Goal: Task Accomplishment & Management: Manage account settings

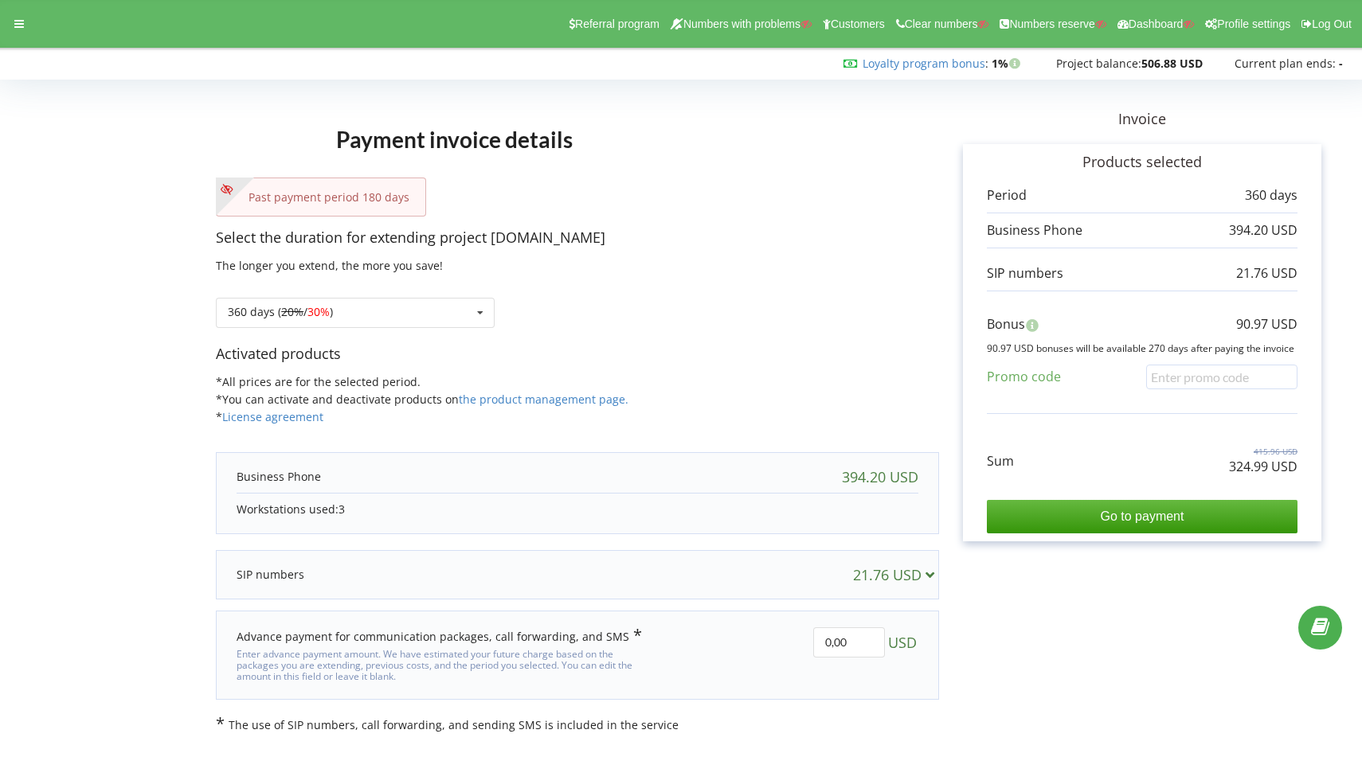
click at [758, 479] on div "394.20 USD" at bounding box center [578, 477] width 714 height 32
click at [732, 586] on div "21.76 USD" at bounding box center [578, 575] width 714 height 32
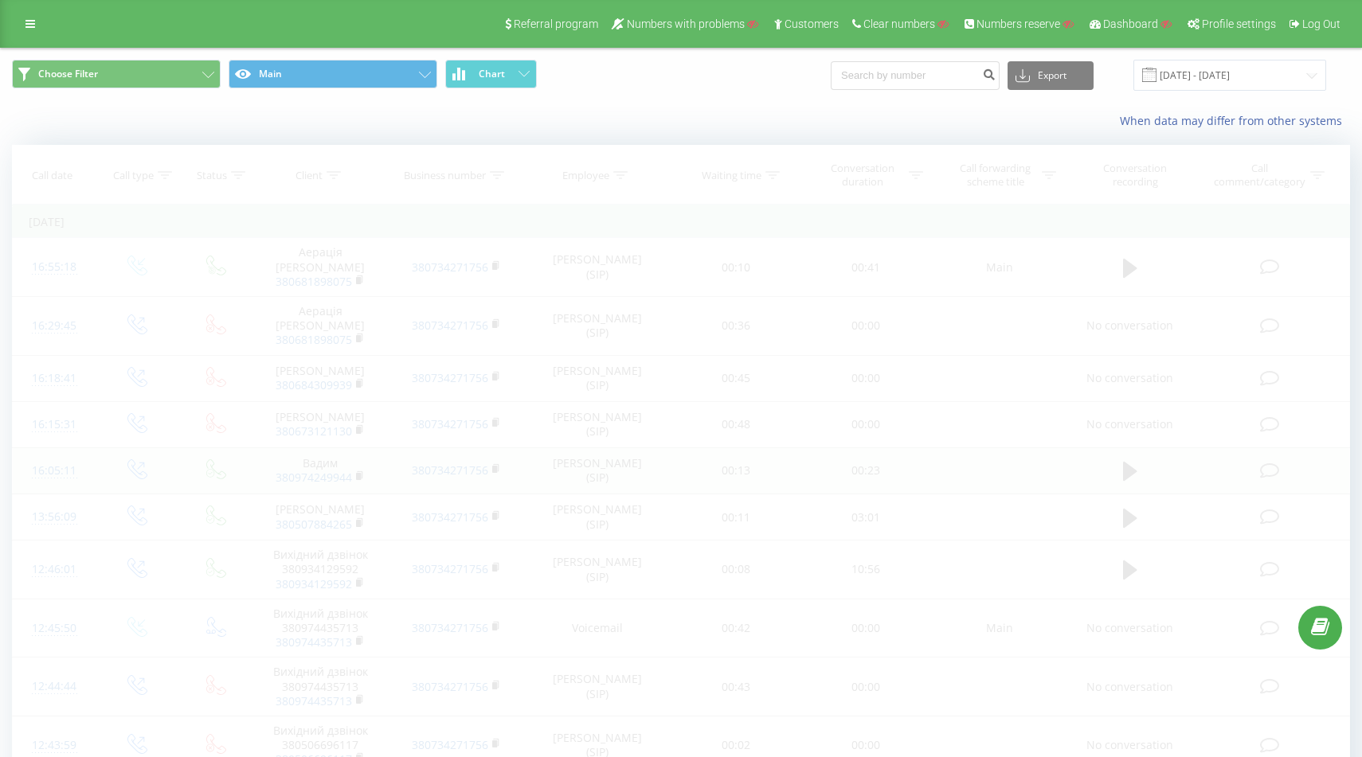
scroll to position [972, 0]
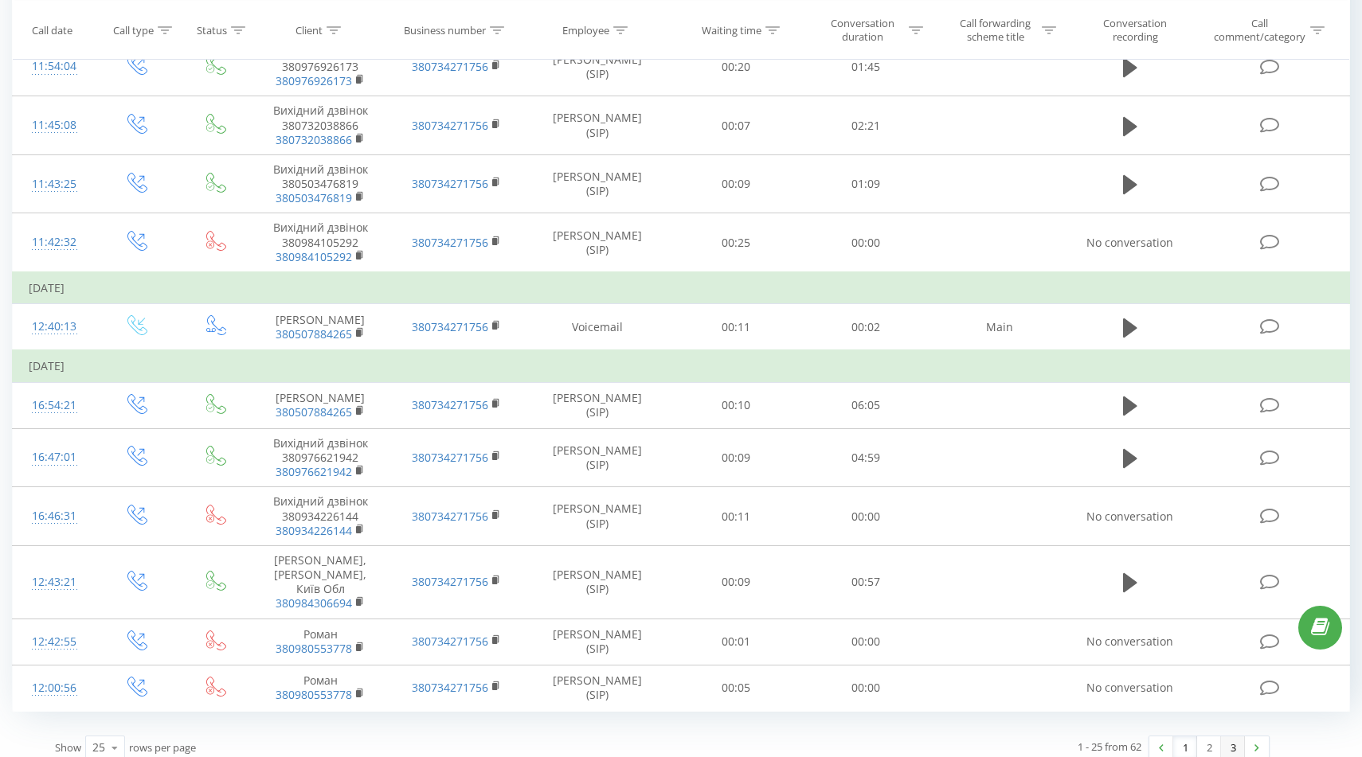
click at [1234, 737] on link "3" at bounding box center [1233, 748] width 24 height 22
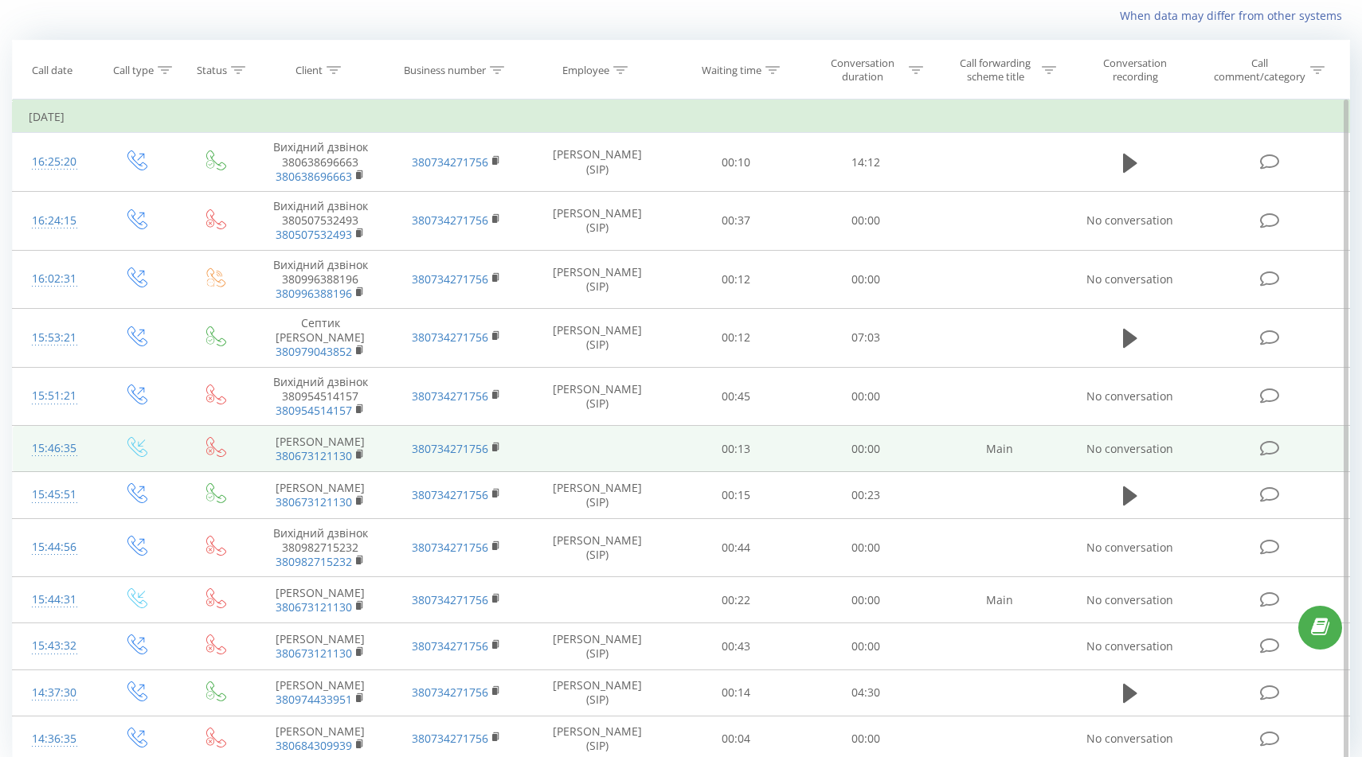
scroll to position [170, 0]
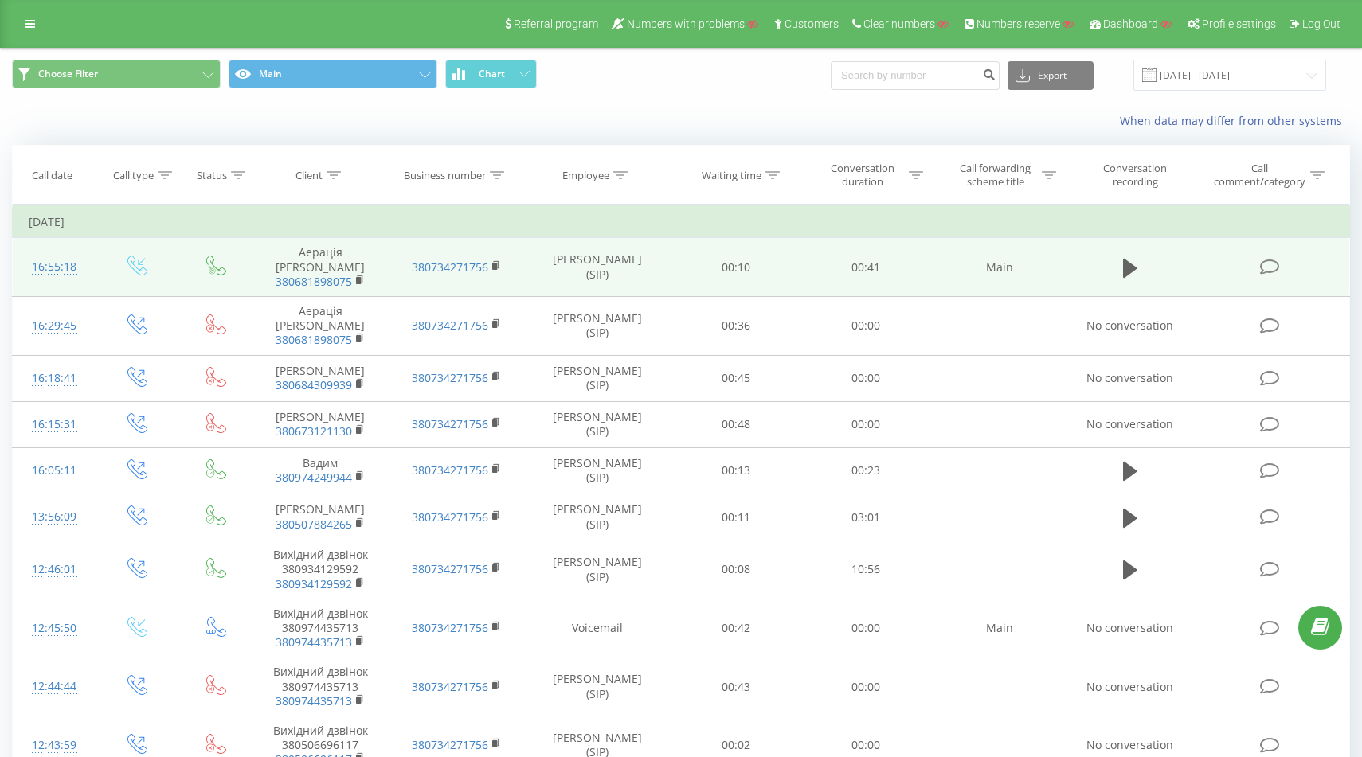
scroll to position [972, 0]
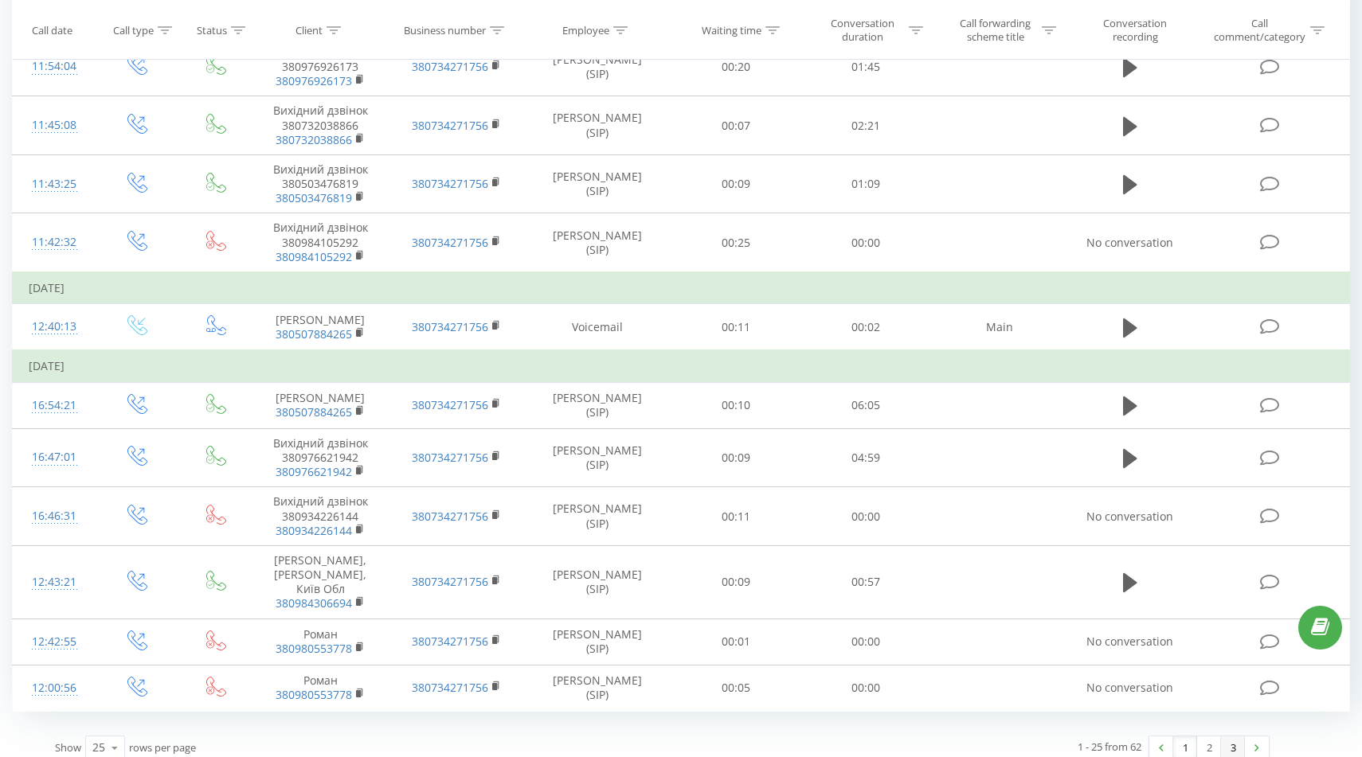
click at [1226, 737] on link "3" at bounding box center [1233, 748] width 24 height 22
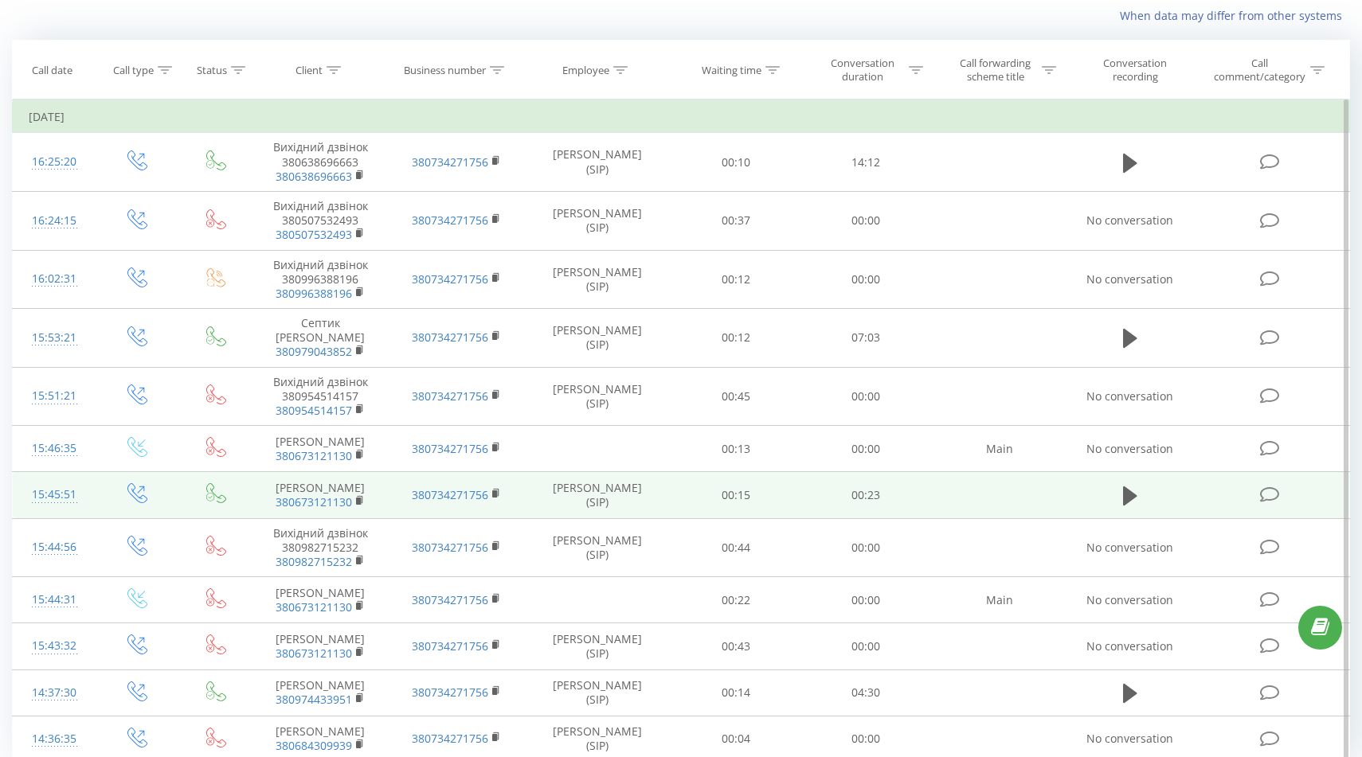
scroll to position [170, 0]
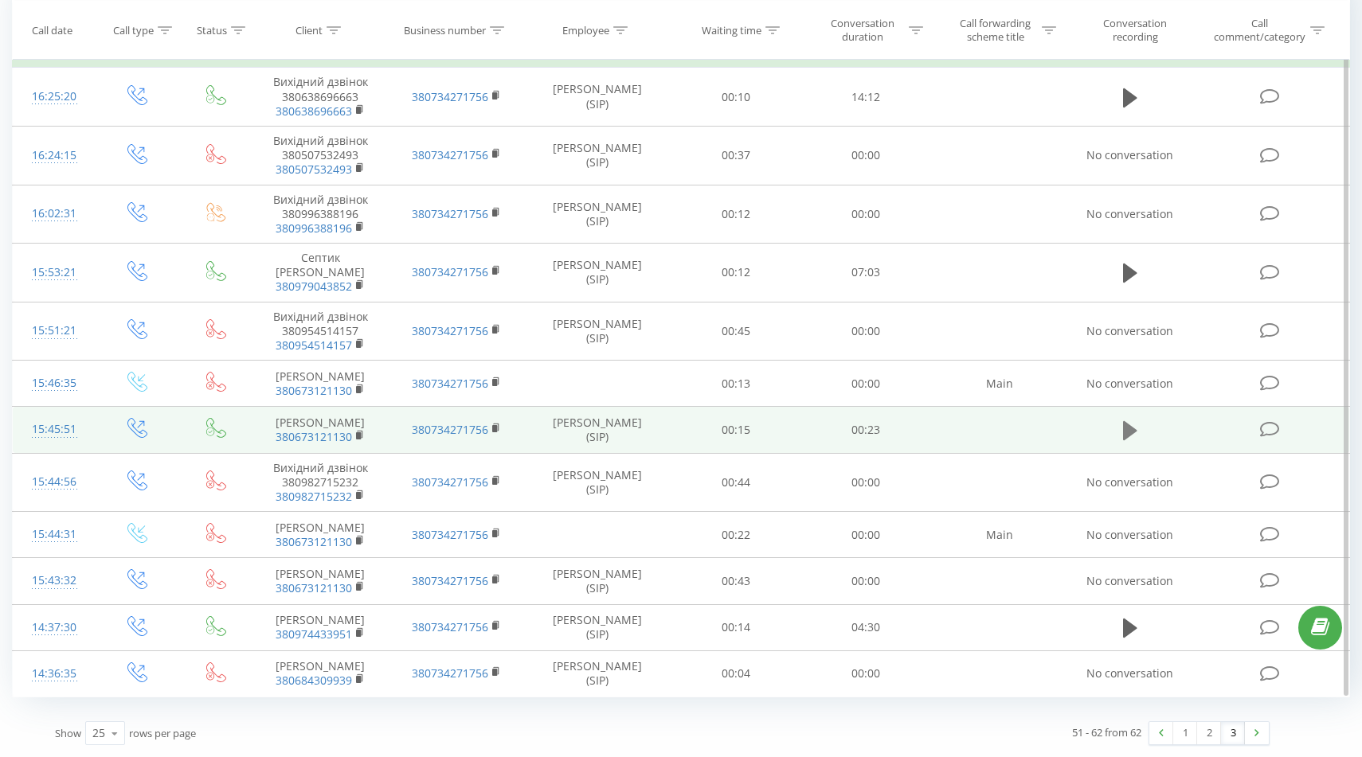
click at [1128, 428] on icon at bounding box center [1130, 430] width 14 height 19
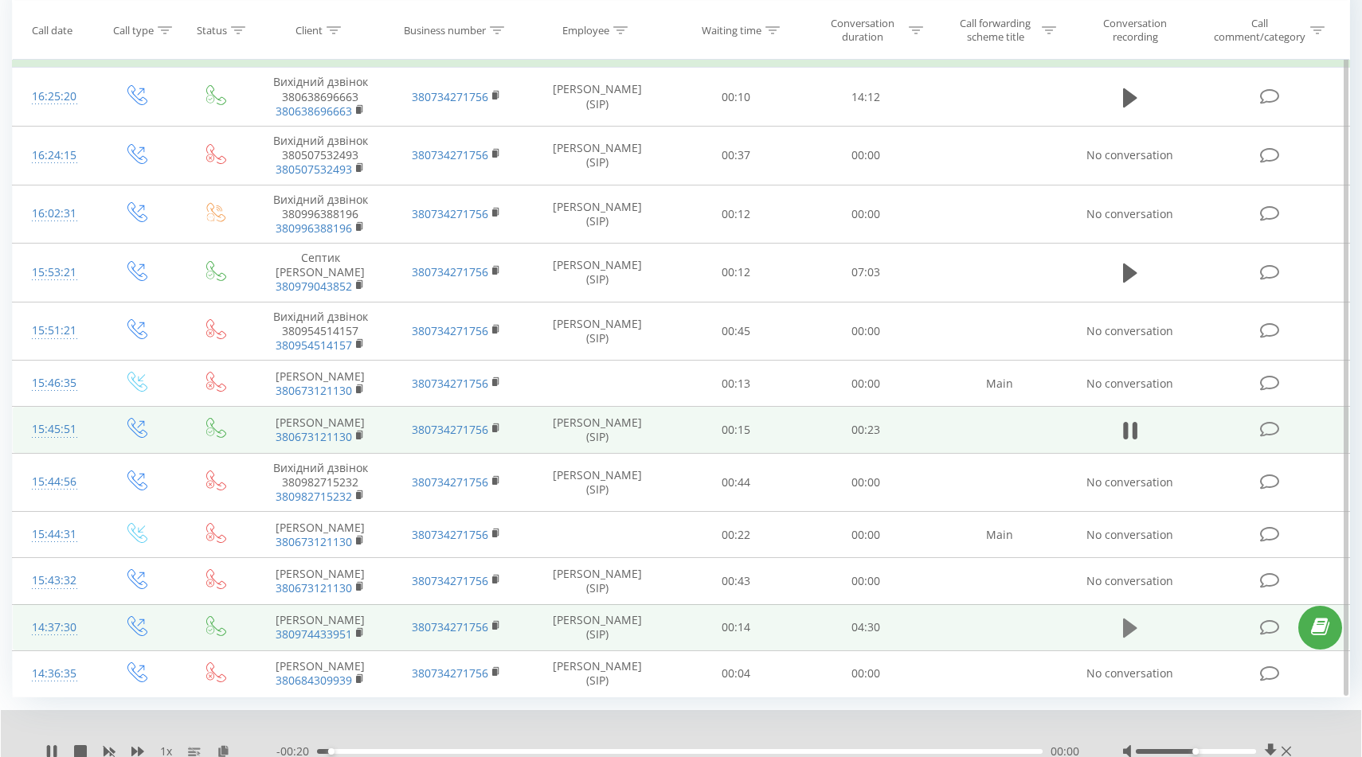
click at [1128, 625] on icon at bounding box center [1130, 628] width 14 height 19
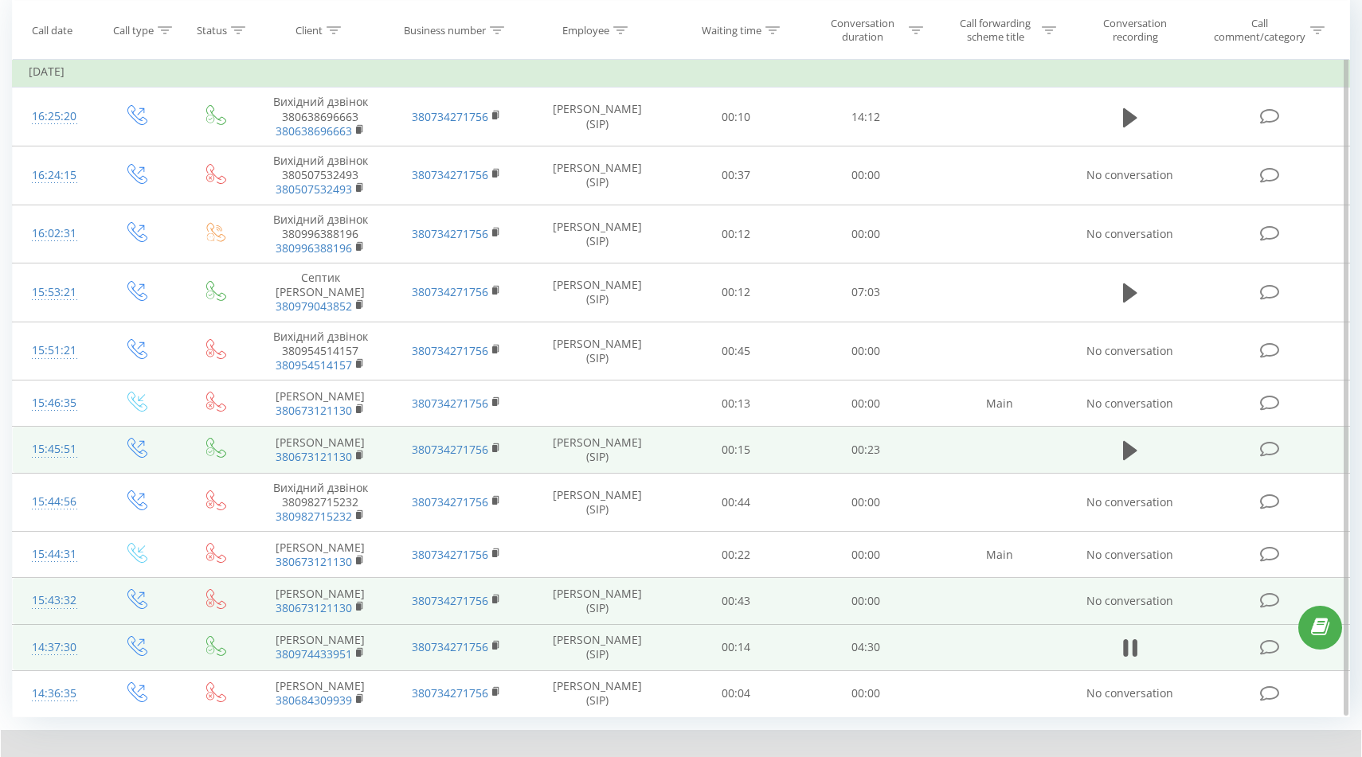
scroll to position [151, 0]
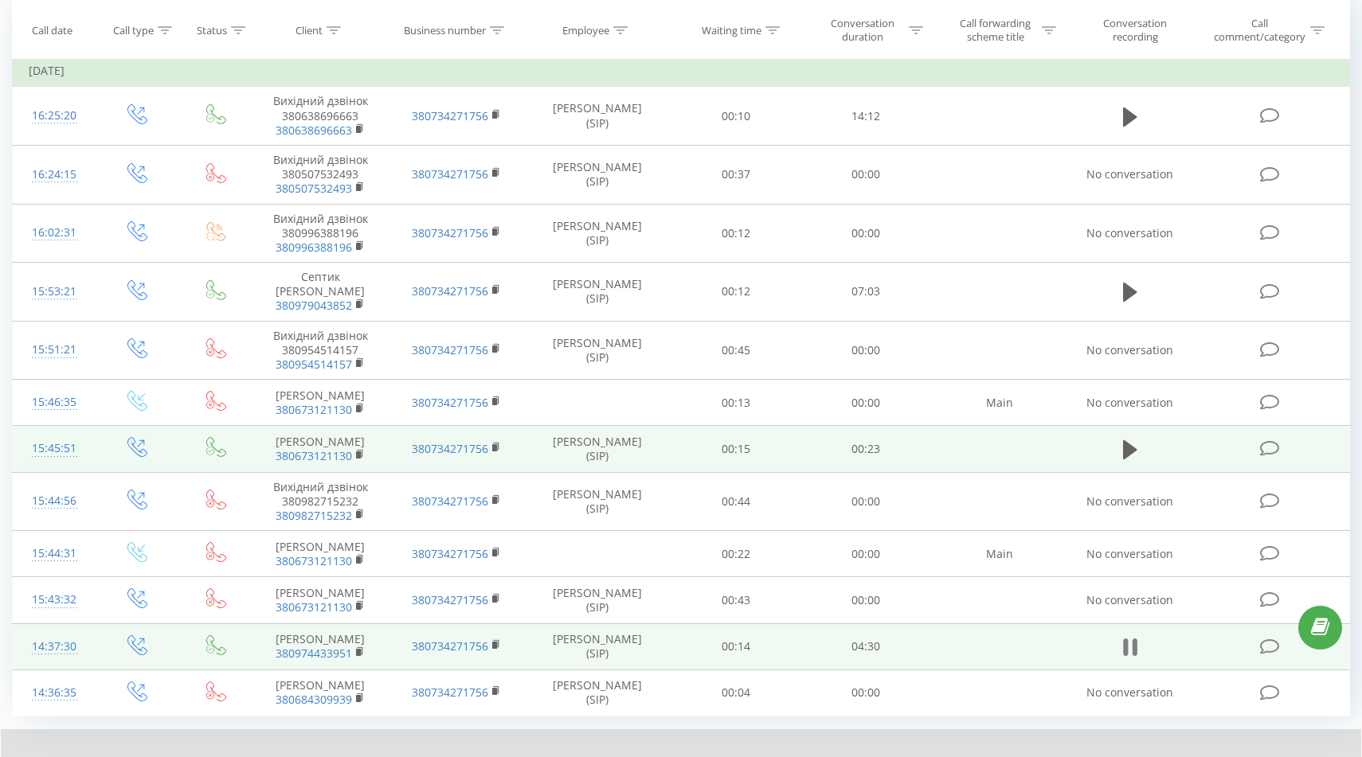
click at [1133, 642] on icon at bounding box center [1134, 648] width 5 height 18
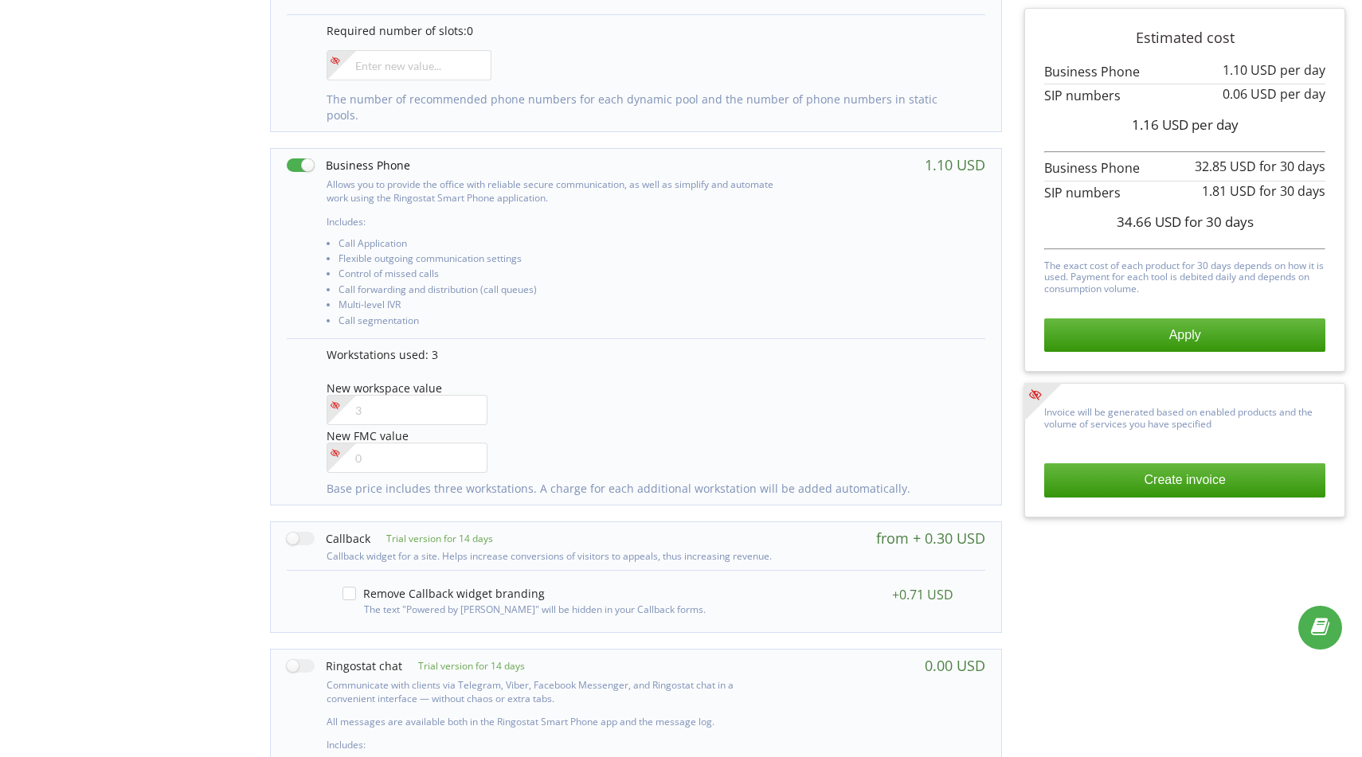
scroll to position [593, 0]
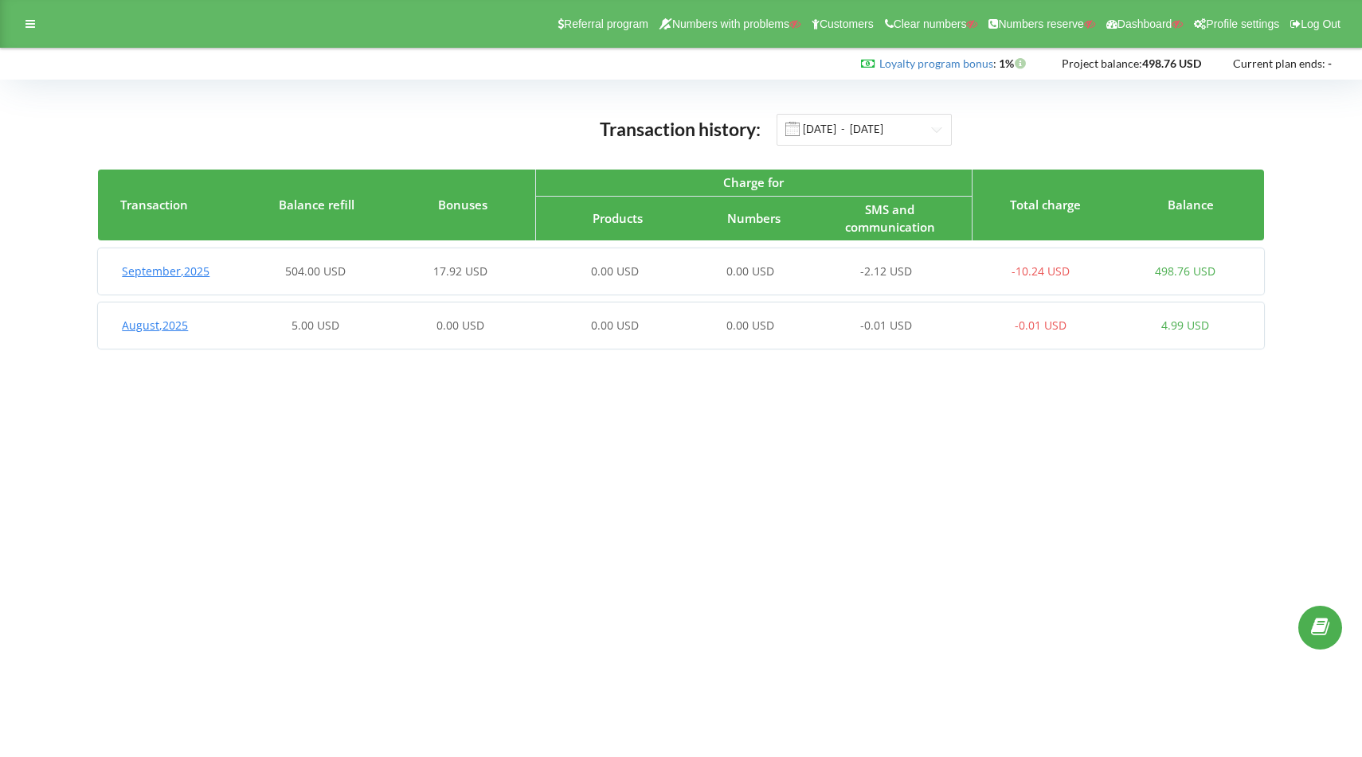
click at [166, 278] on span "September , 2025" at bounding box center [166, 271] width 88 height 15
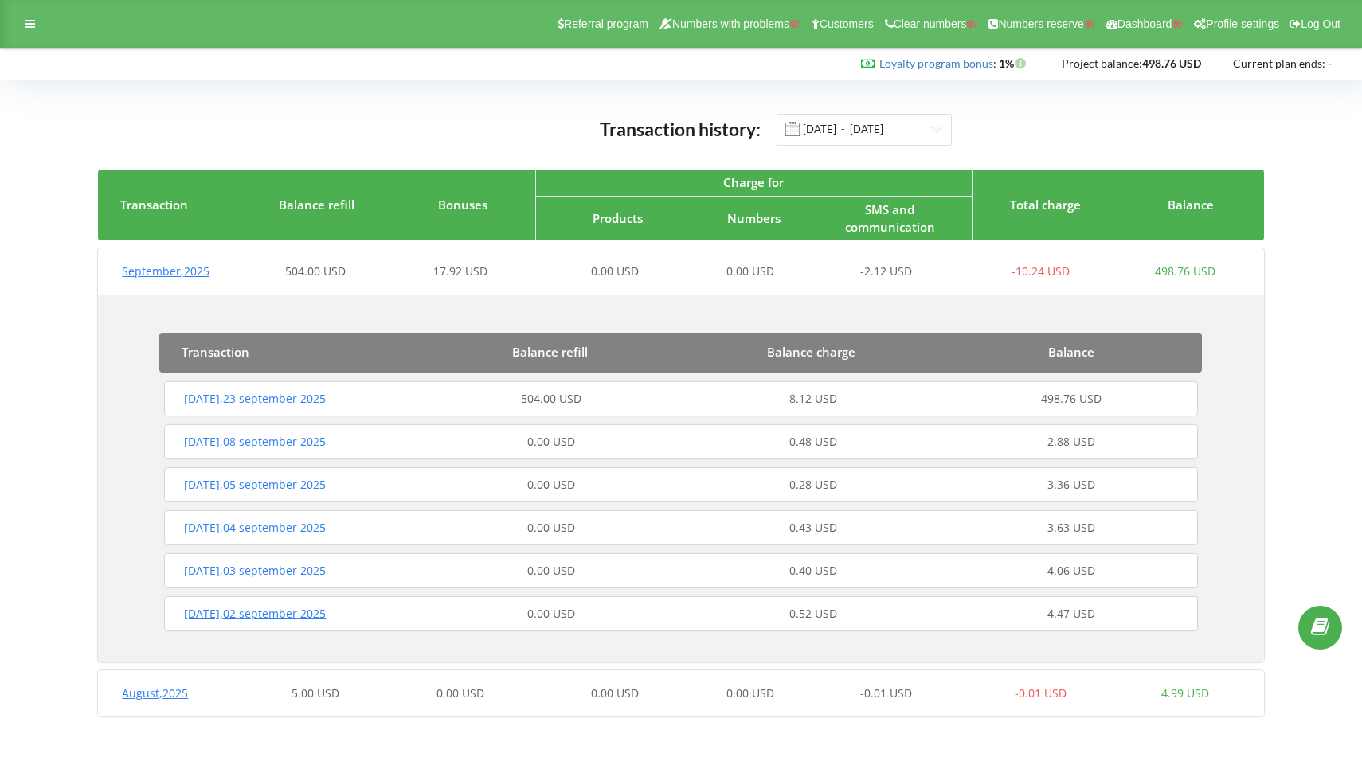
click at [272, 399] on span "Tuesday , 23 september 2025" at bounding box center [255, 398] width 142 height 15
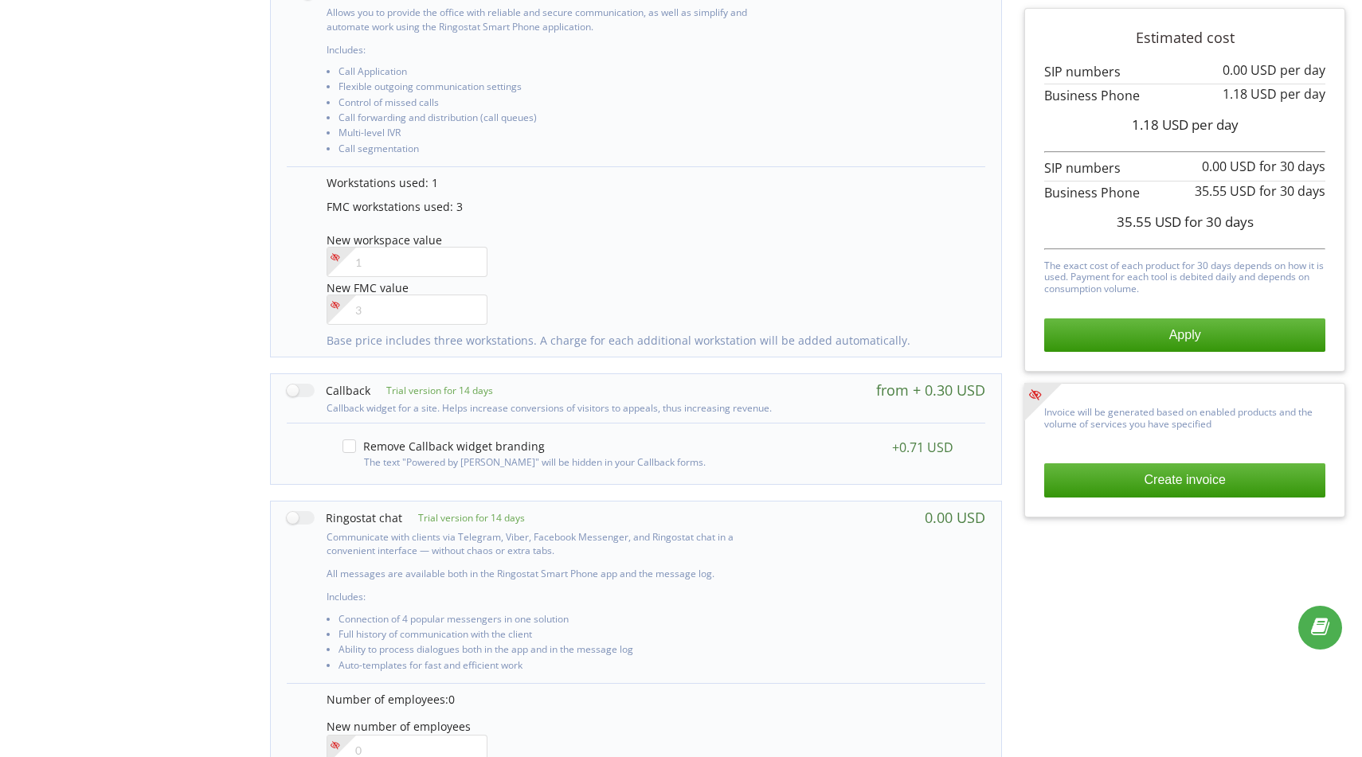
scroll to position [970, 0]
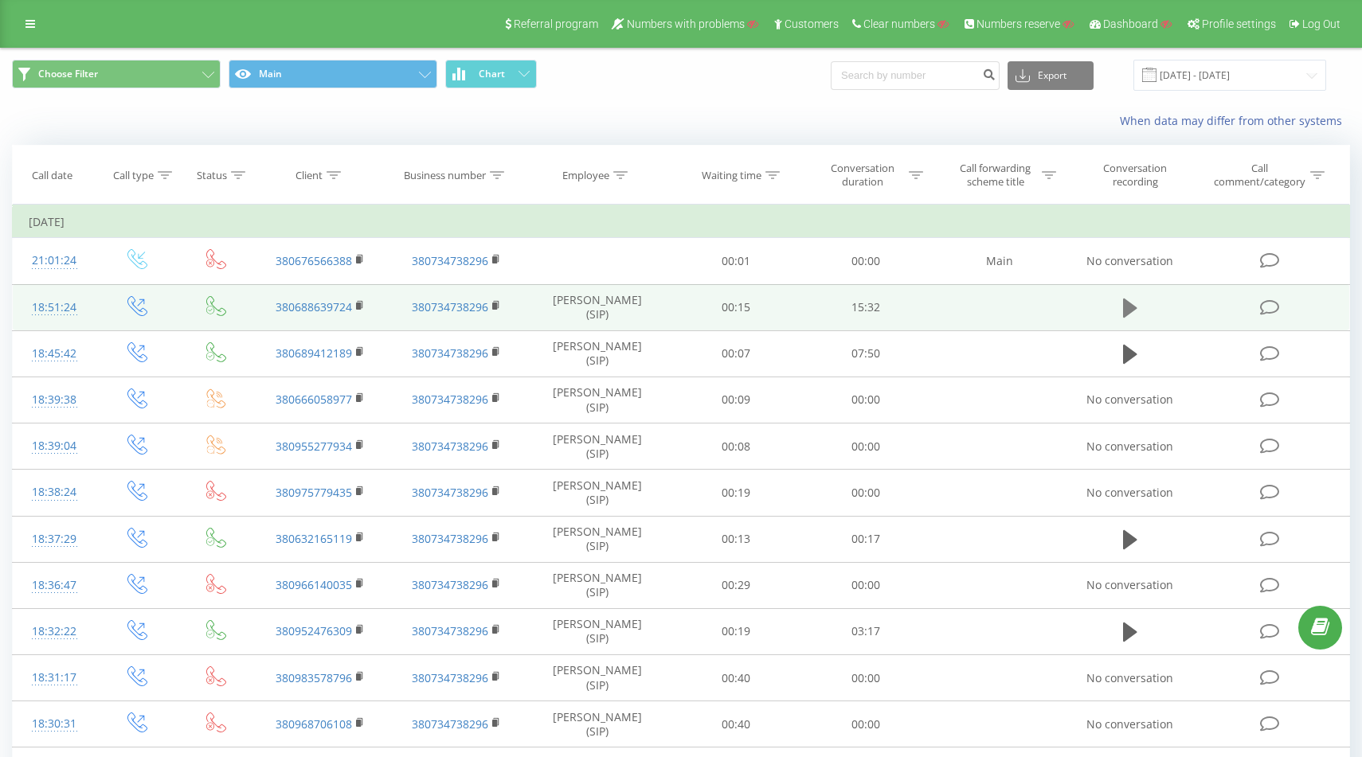
click at [1121, 309] on button at bounding box center [1130, 308] width 24 height 24
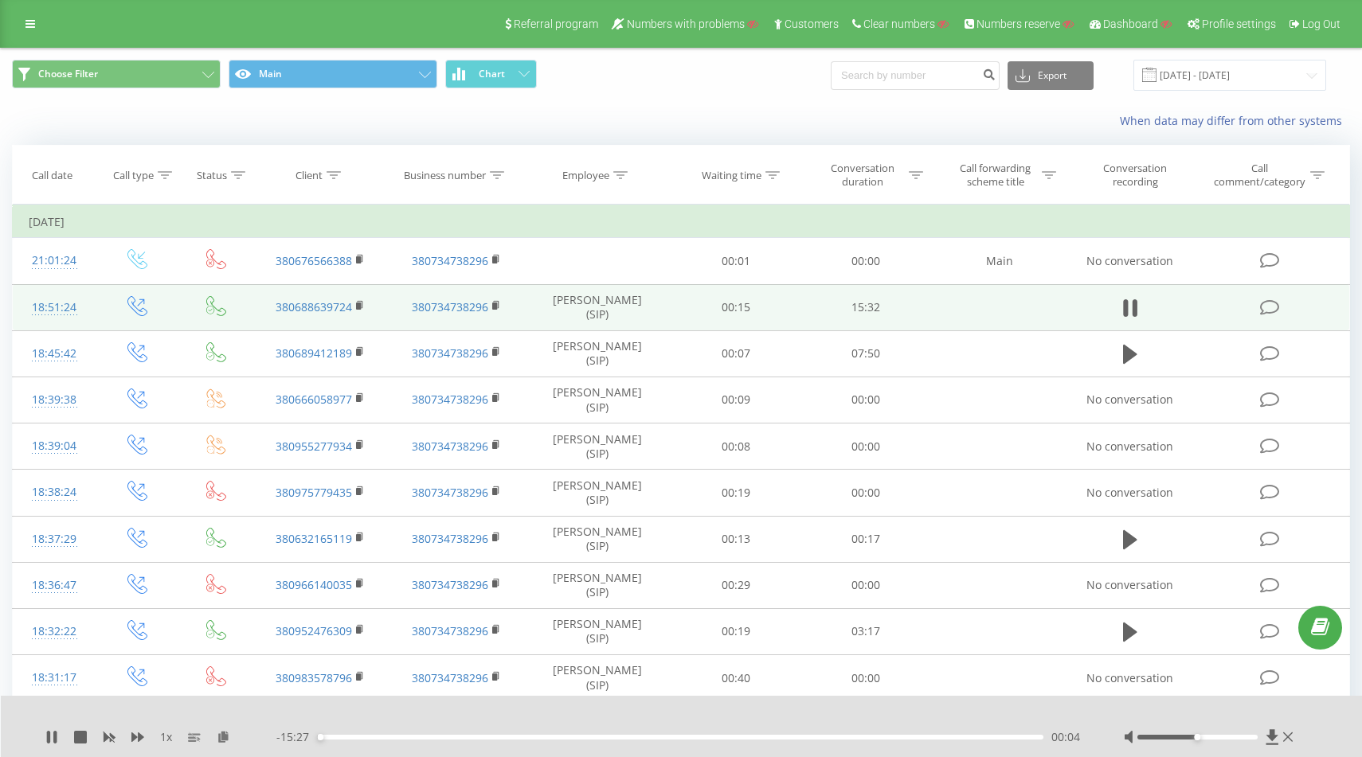
click at [363, 741] on div "- 15:27 00:04 00:04" at bounding box center [679, 737] width 807 height 16
click at [358, 737] on div "00:04" at bounding box center [680, 737] width 726 height 5
click at [1288, 737] on icon at bounding box center [1288, 738] width 10 height 10
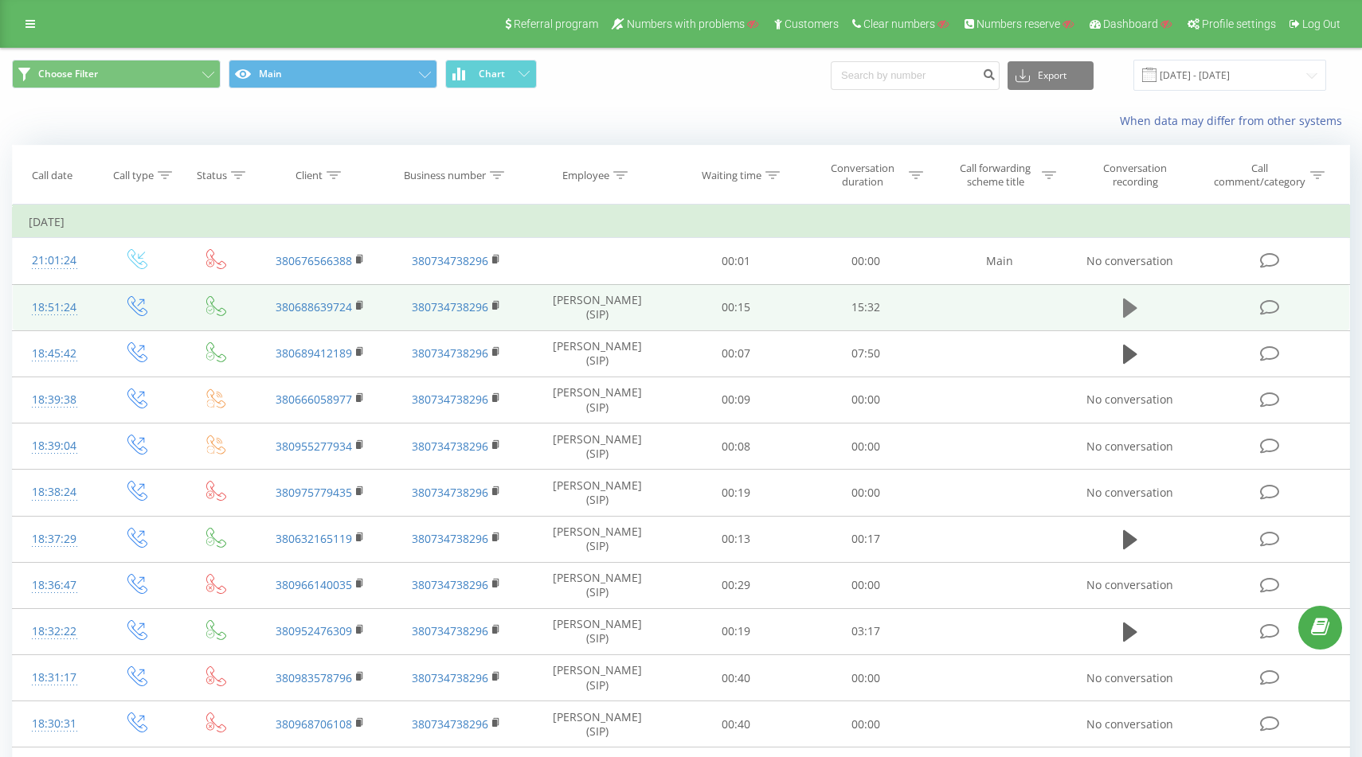
click at [1121, 315] on button at bounding box center [1130, 308] width 24 height 24
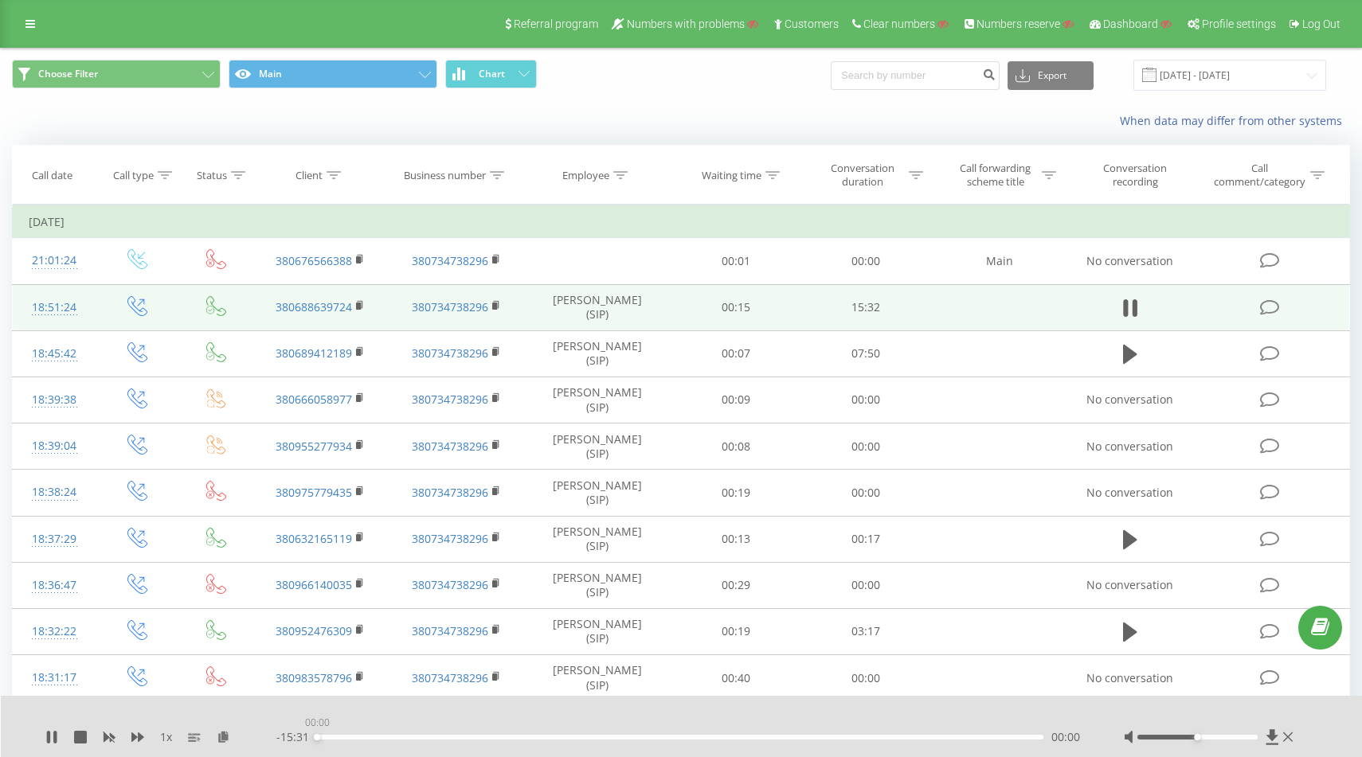
drag, startPoint x: 365, startPoint y: 737, endPoint x: 292, endPoint y: 737, distance: 72.5
click at [292, 737] on div "- 15:31 00:00 00:00" at bounding box center [679, 737] width 807 height 16
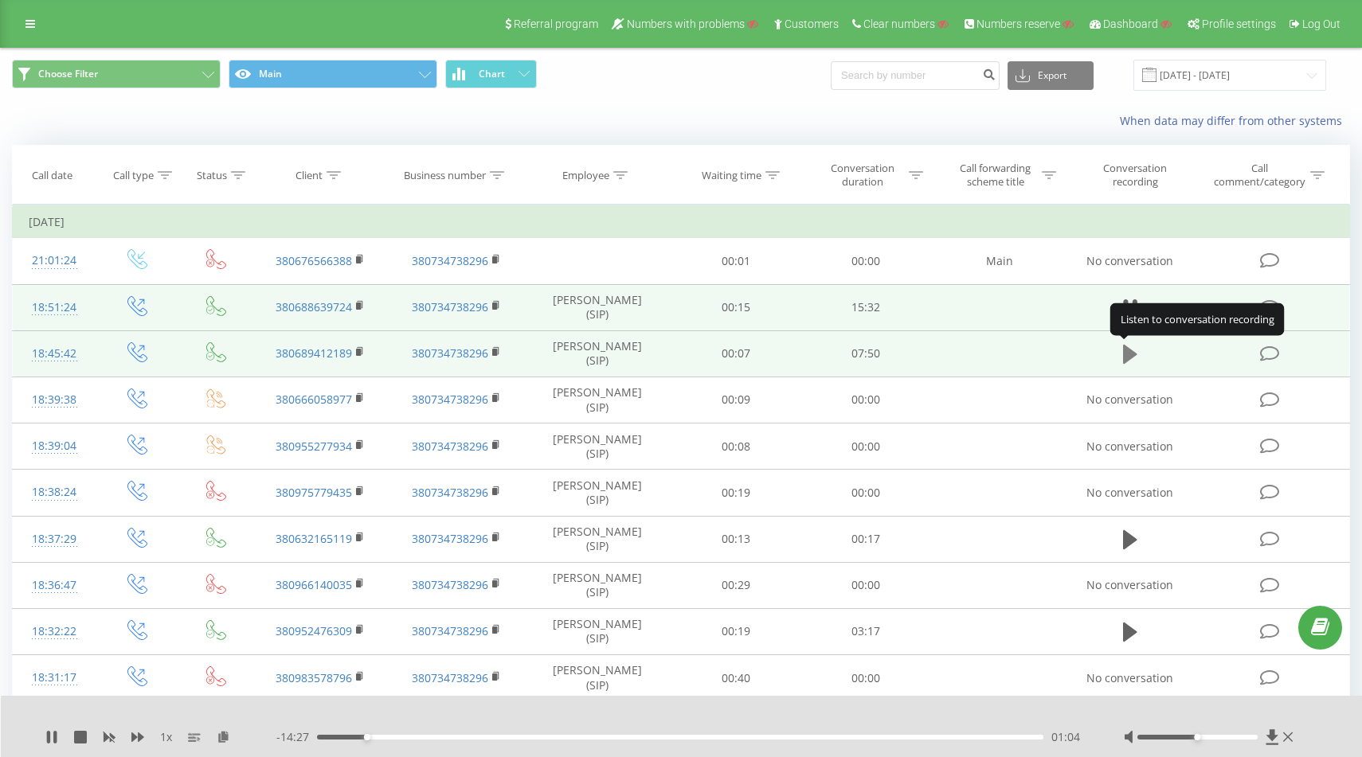
click at [1124, 358] on icon at bounding box center [1130, 354] width 14 height 19
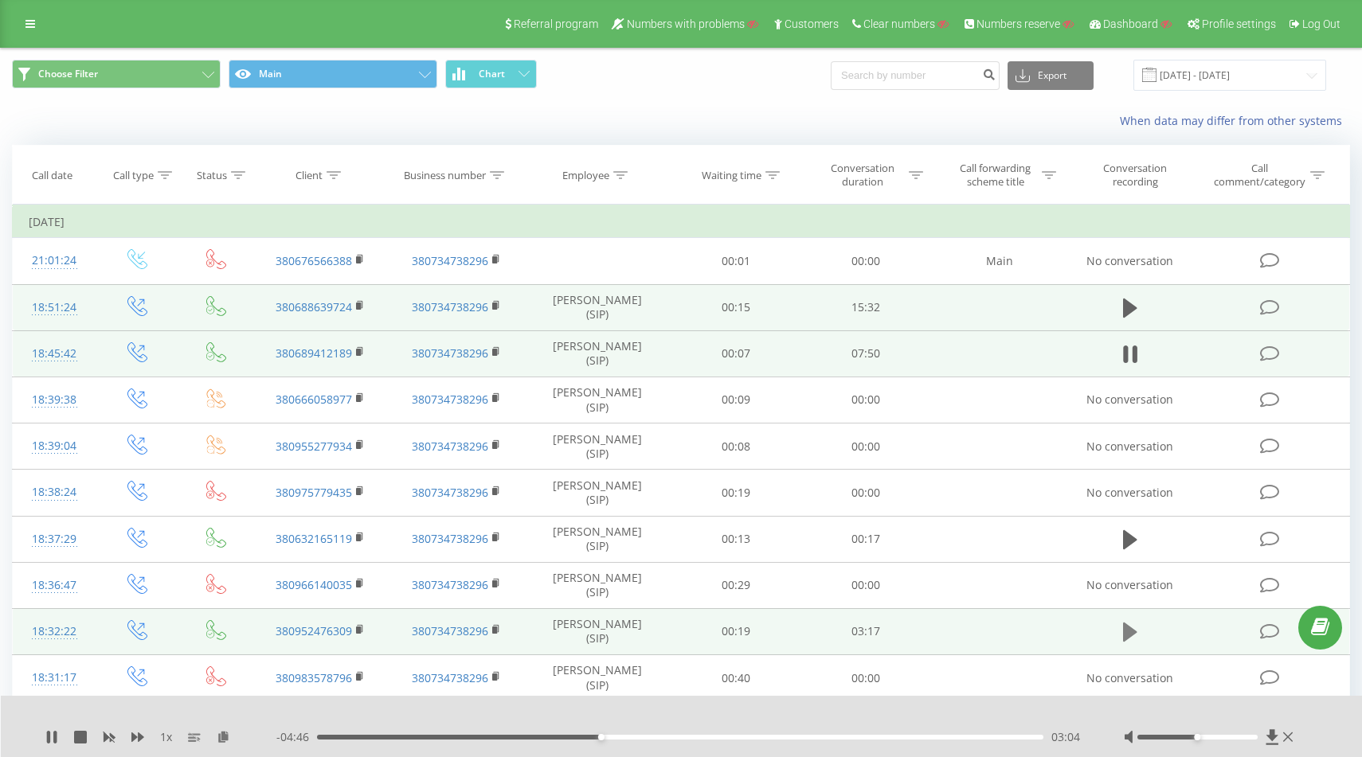
click at [1128, 635] on icon at bounding box center [1130, 632] width 14 height 19
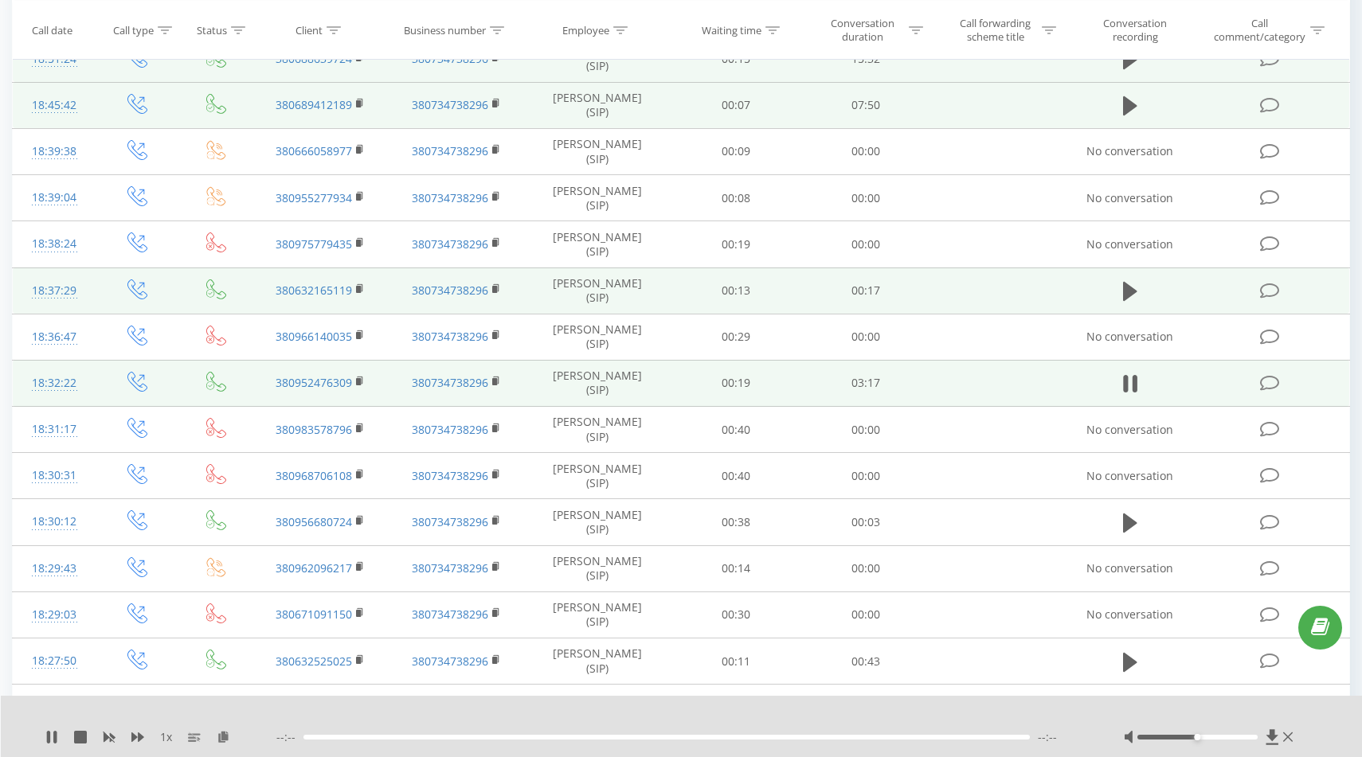
scroll to position [295, 0]
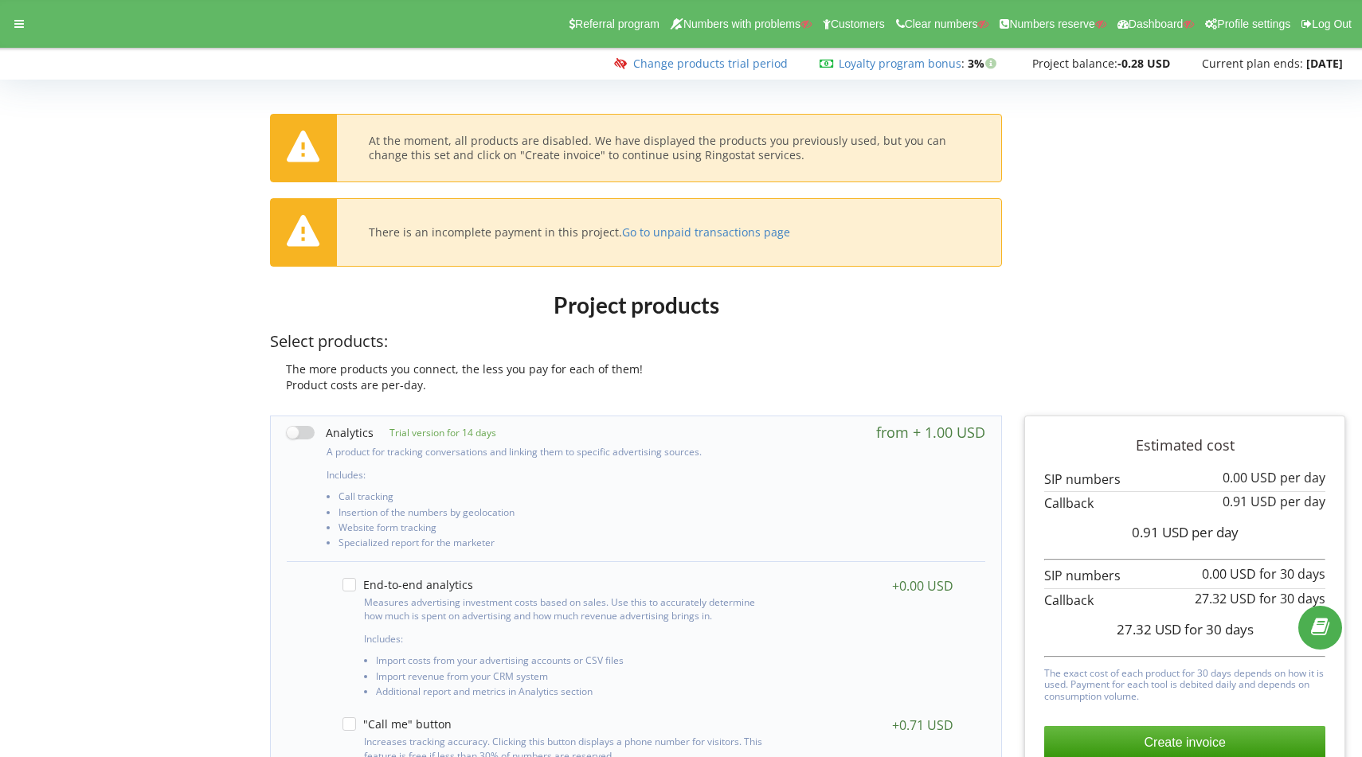
click at [311, 428] on label at bounding box center [330, 432] width 87 height 17
checkbox input "true"
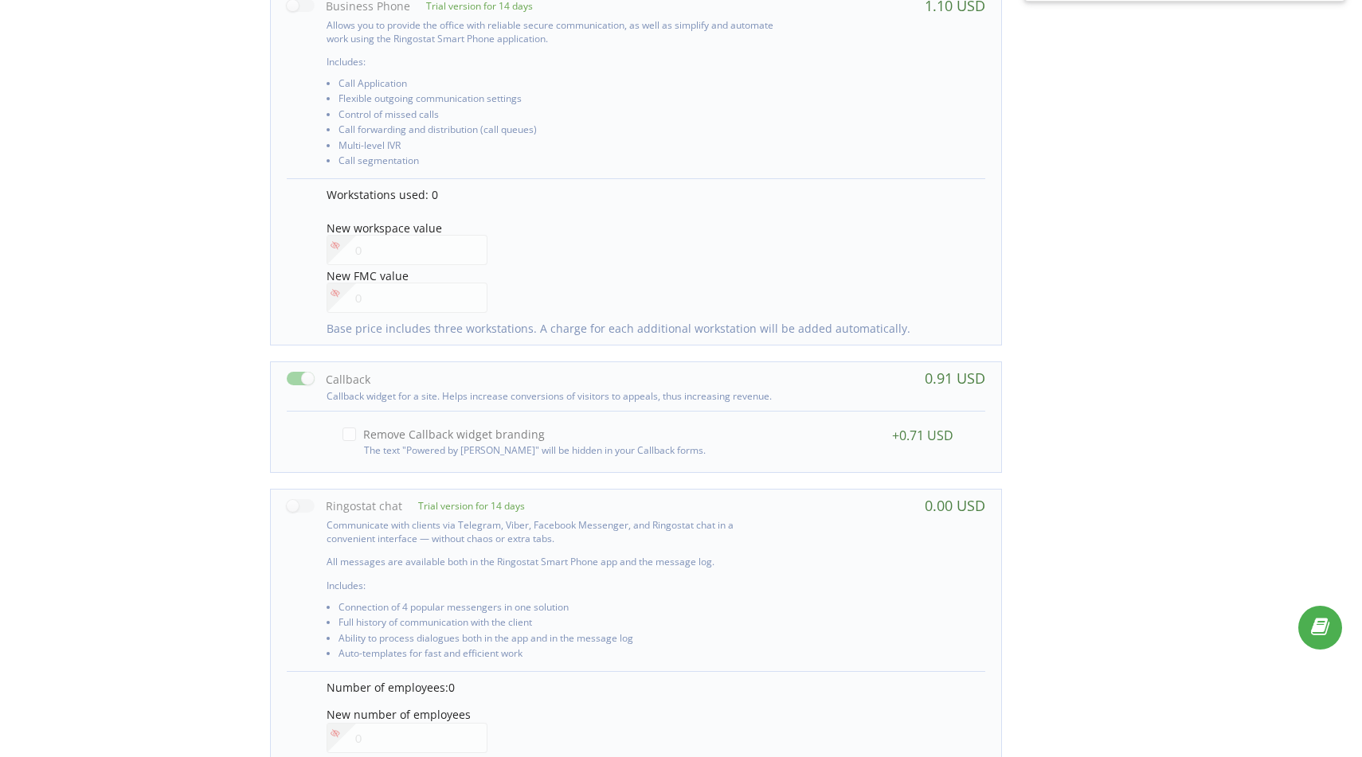
scroll to position [1030, 0]
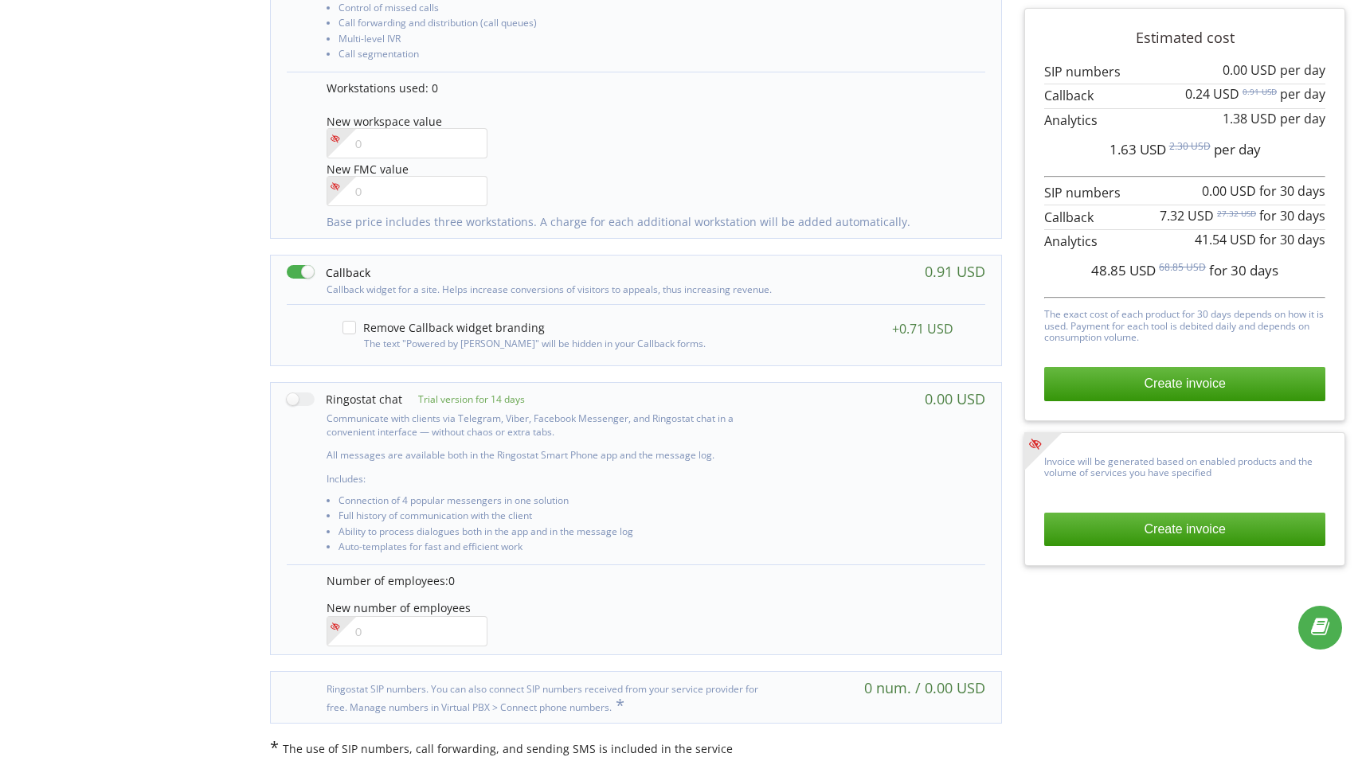
click at [300, 264] on label at bounding box center [329, 272] width 84 height 17
checkbox input "false"
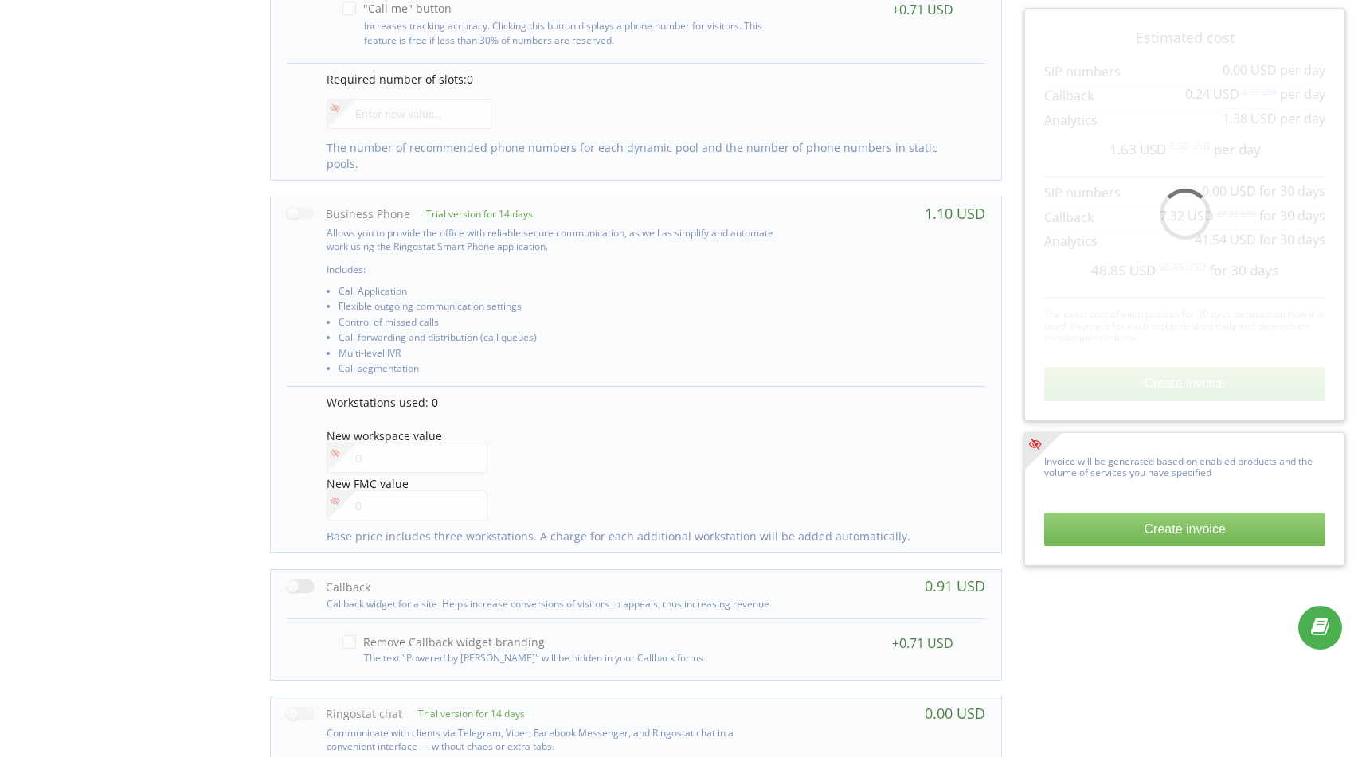
scroll to position [714, 0]
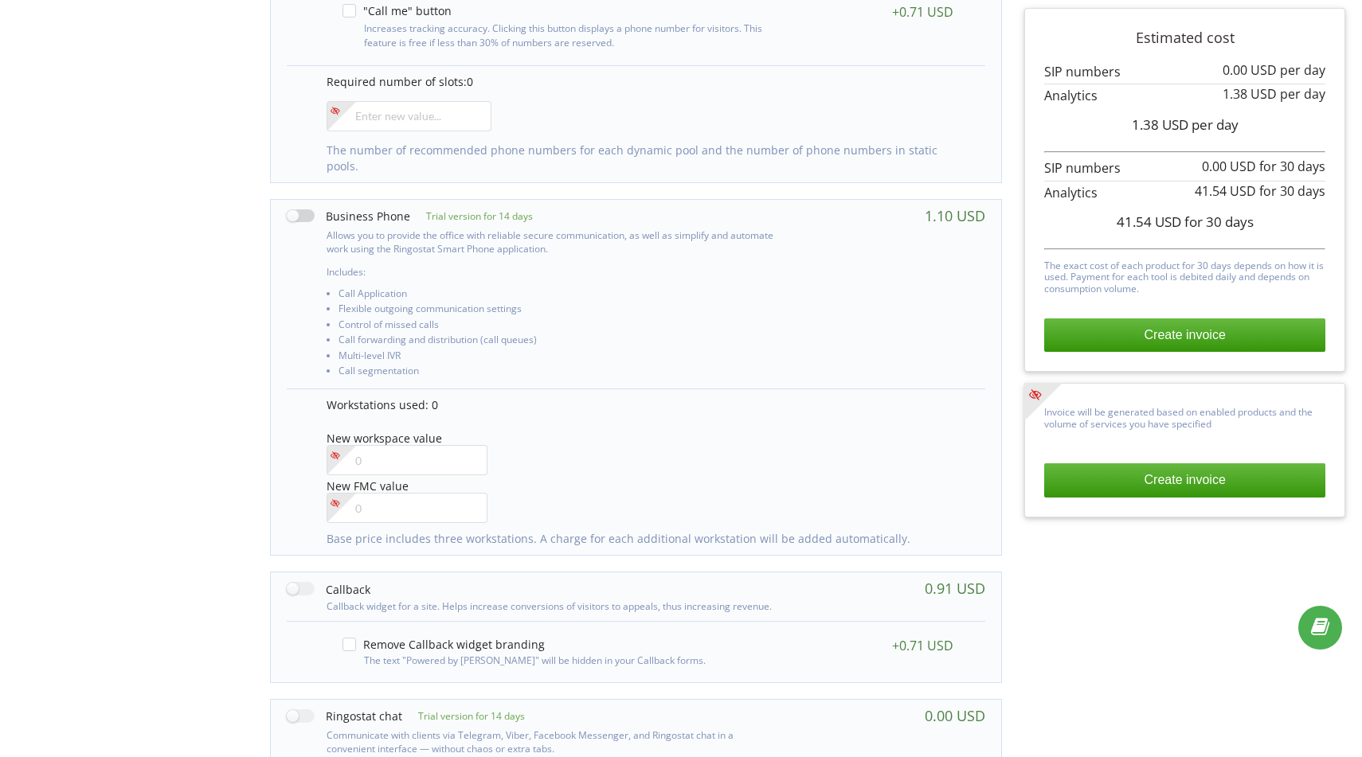
click at [305, 208] on label at bounding box center [348, 216] width 123 height 17
checkbox input "true"
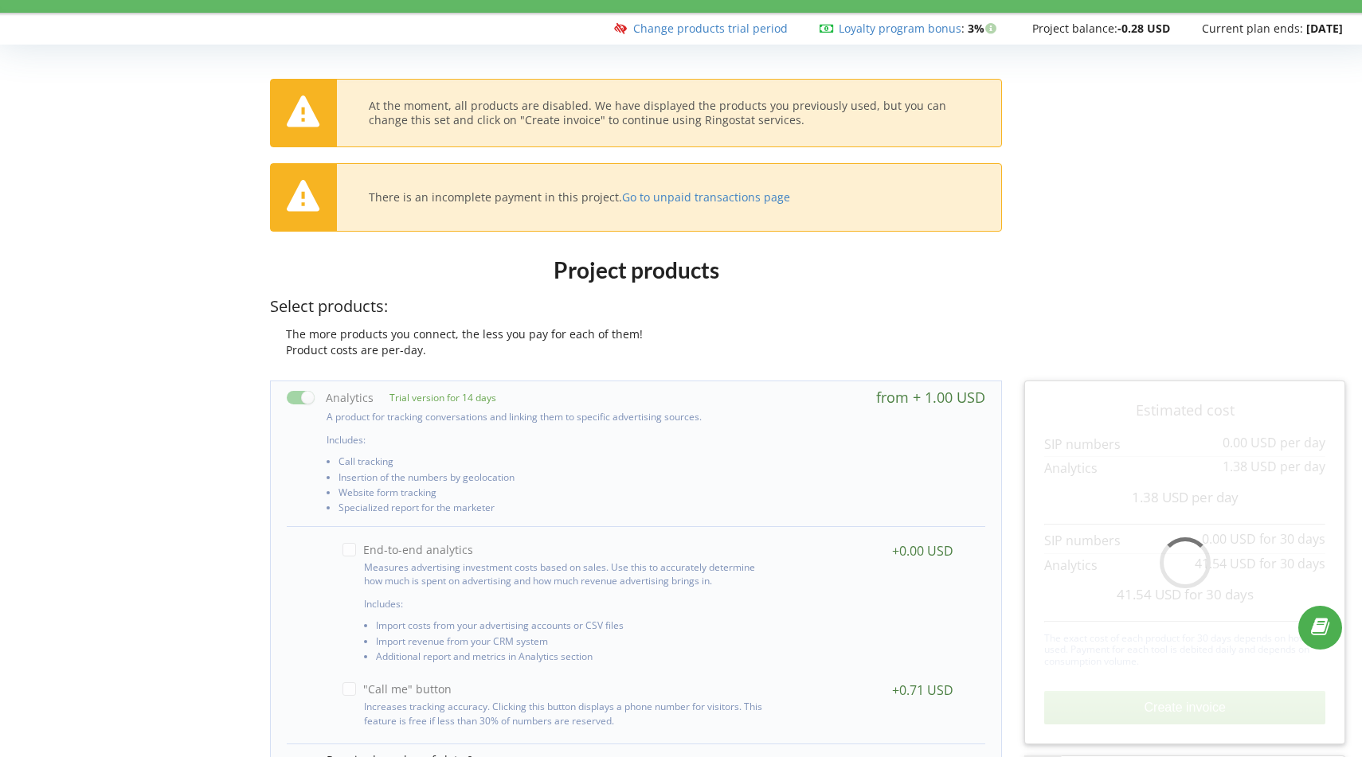
scroll to position [32, 0]
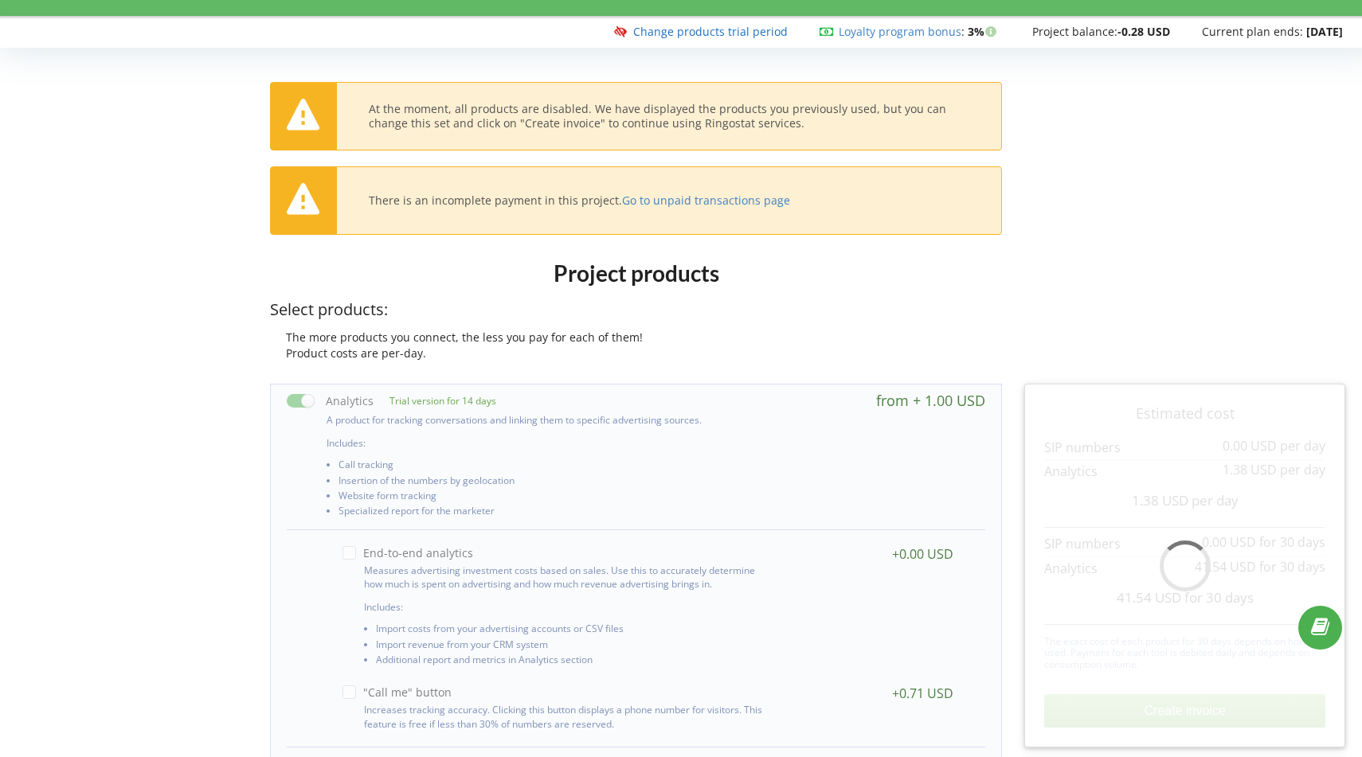
click at [677, 29] on link "Change products trial period" at bounding box center [710, 31] width 154 height 15
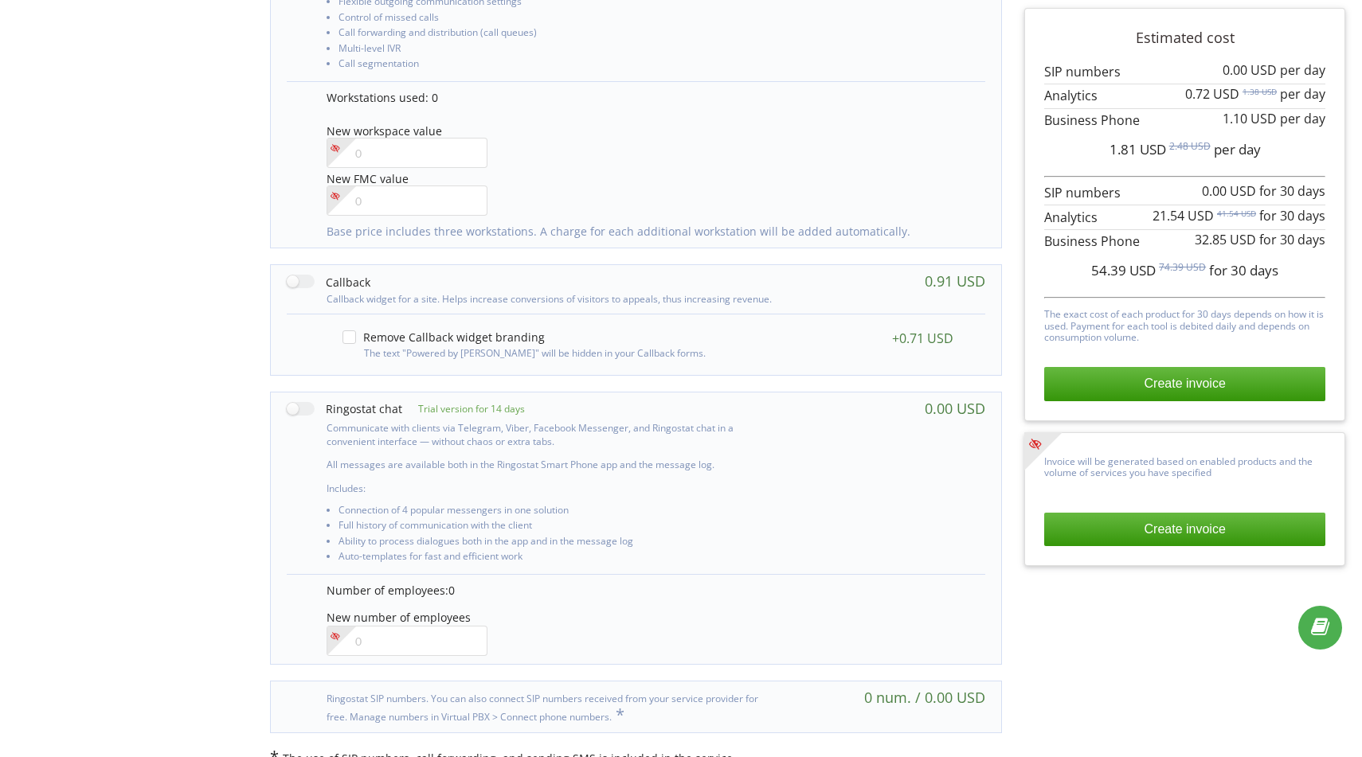
scroll to position [1030, 0]
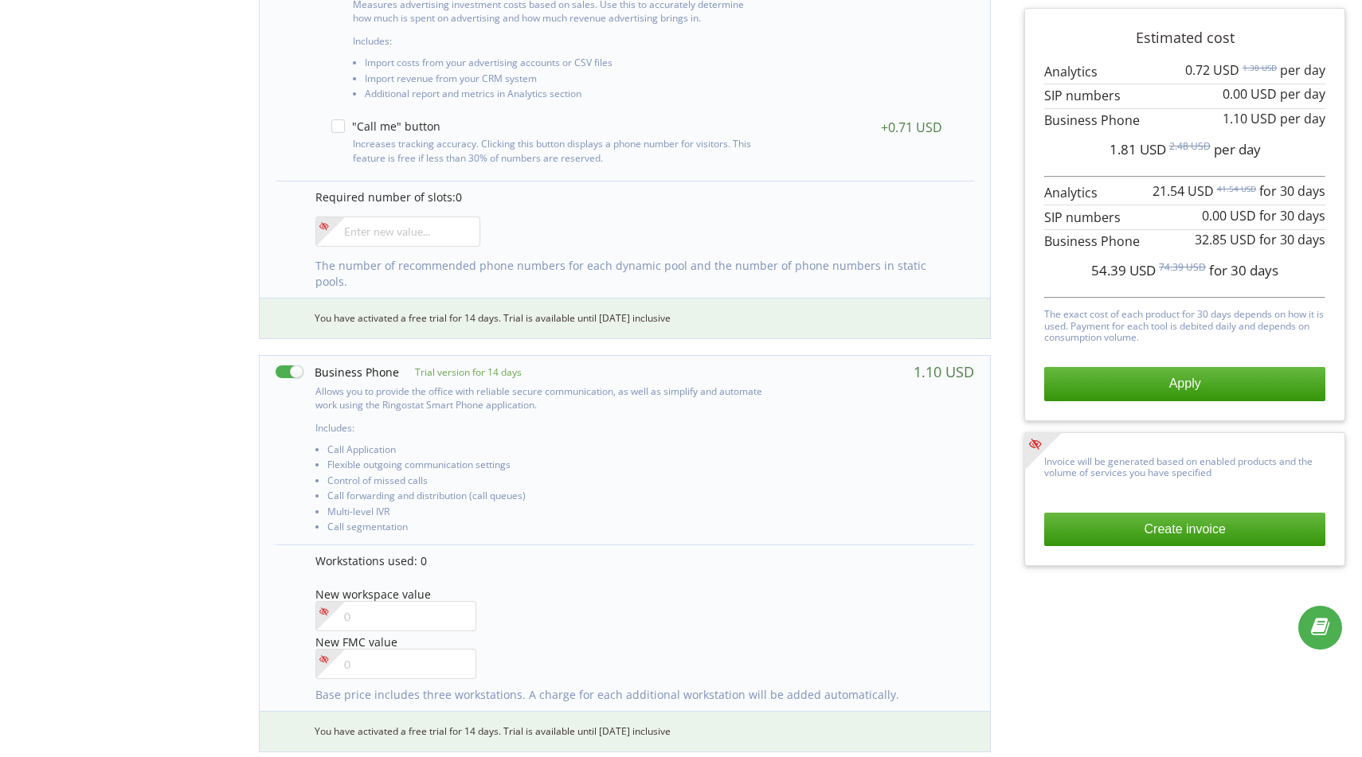
scroll to position [596, 11]
